Goal: Find specific page/section: Find specific page/section

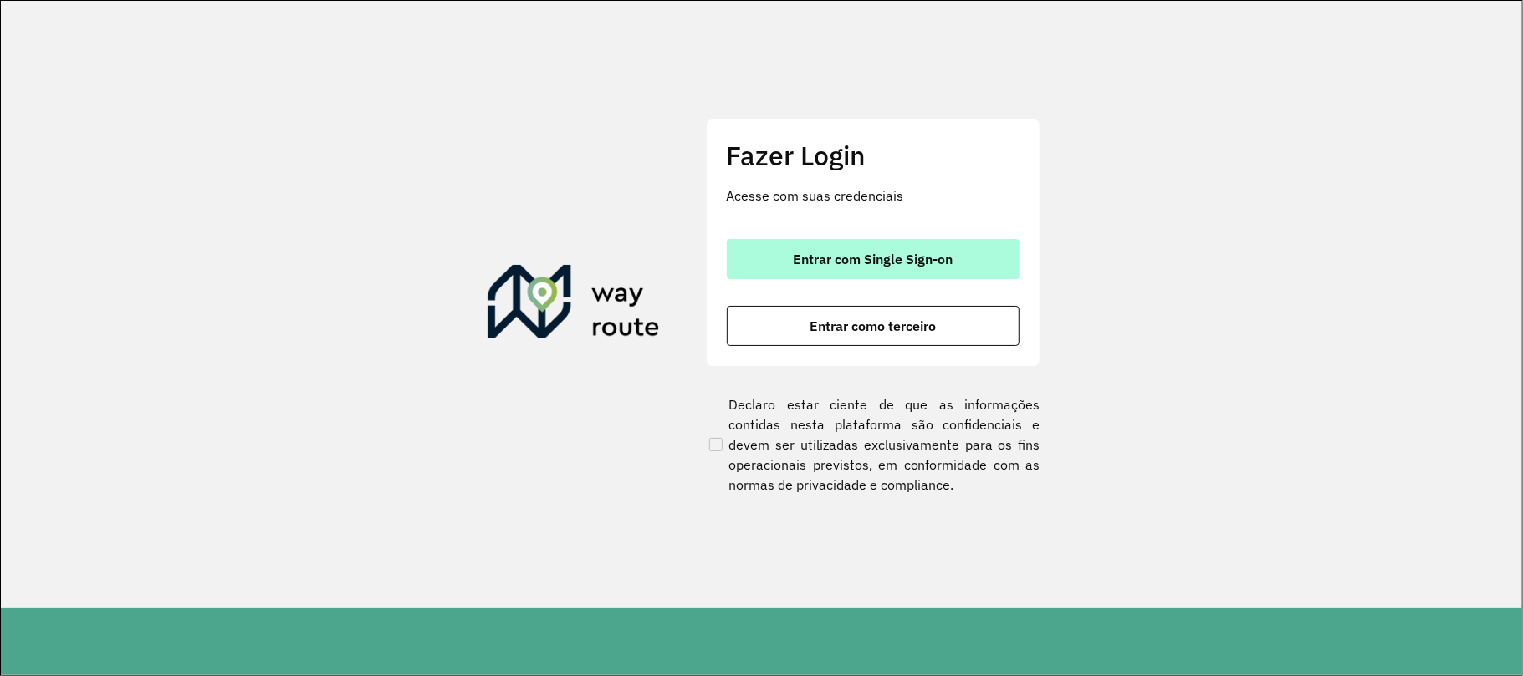
click at [833, 242] on button "Entrar com Single Sign-on" at bounding box center [873, 259] width 293 height 40
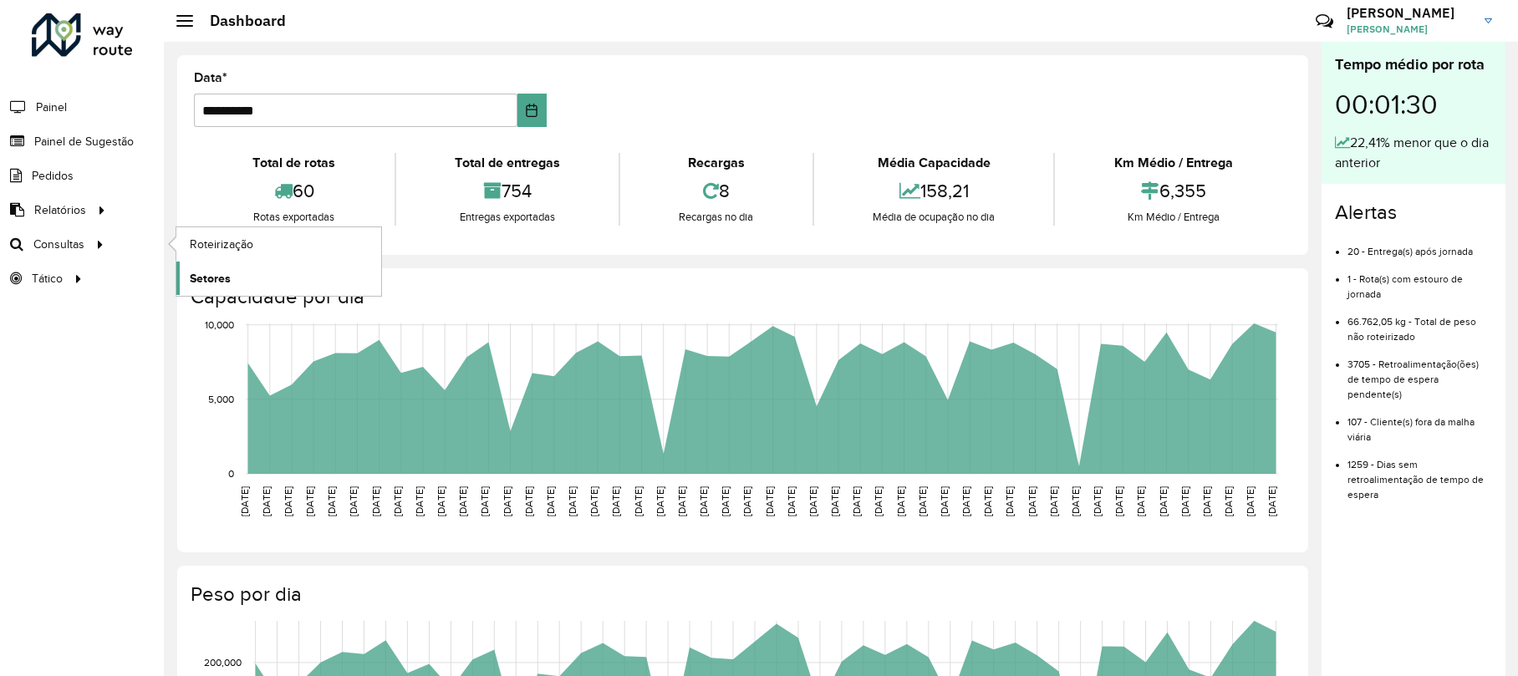
click at [222, 283] on span "Setores" at bounding box center [210, 279] width 41 height 18
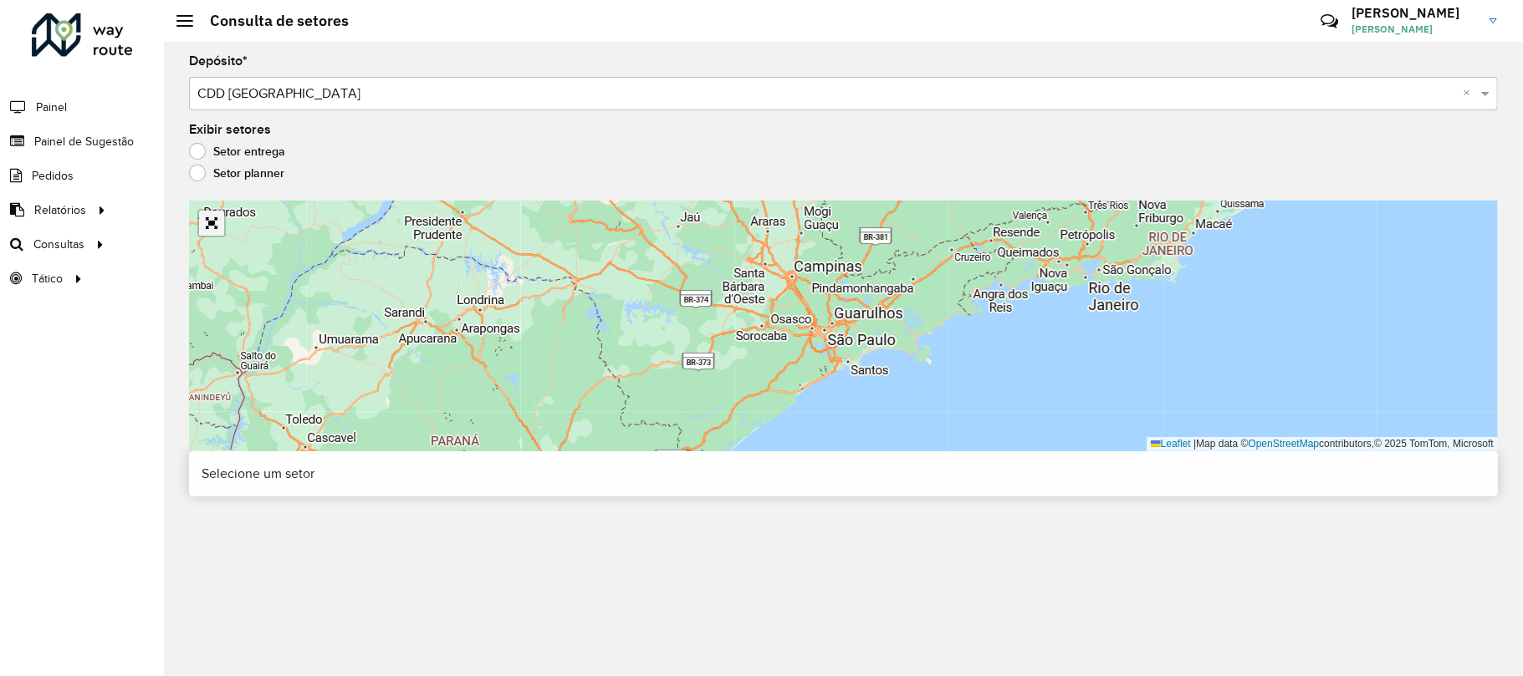
click at [202, 228] on link "Abrir mapa em tela cheia" at bounding box center [211, 223] width 25 height 25
